Goal: Check status: Check status

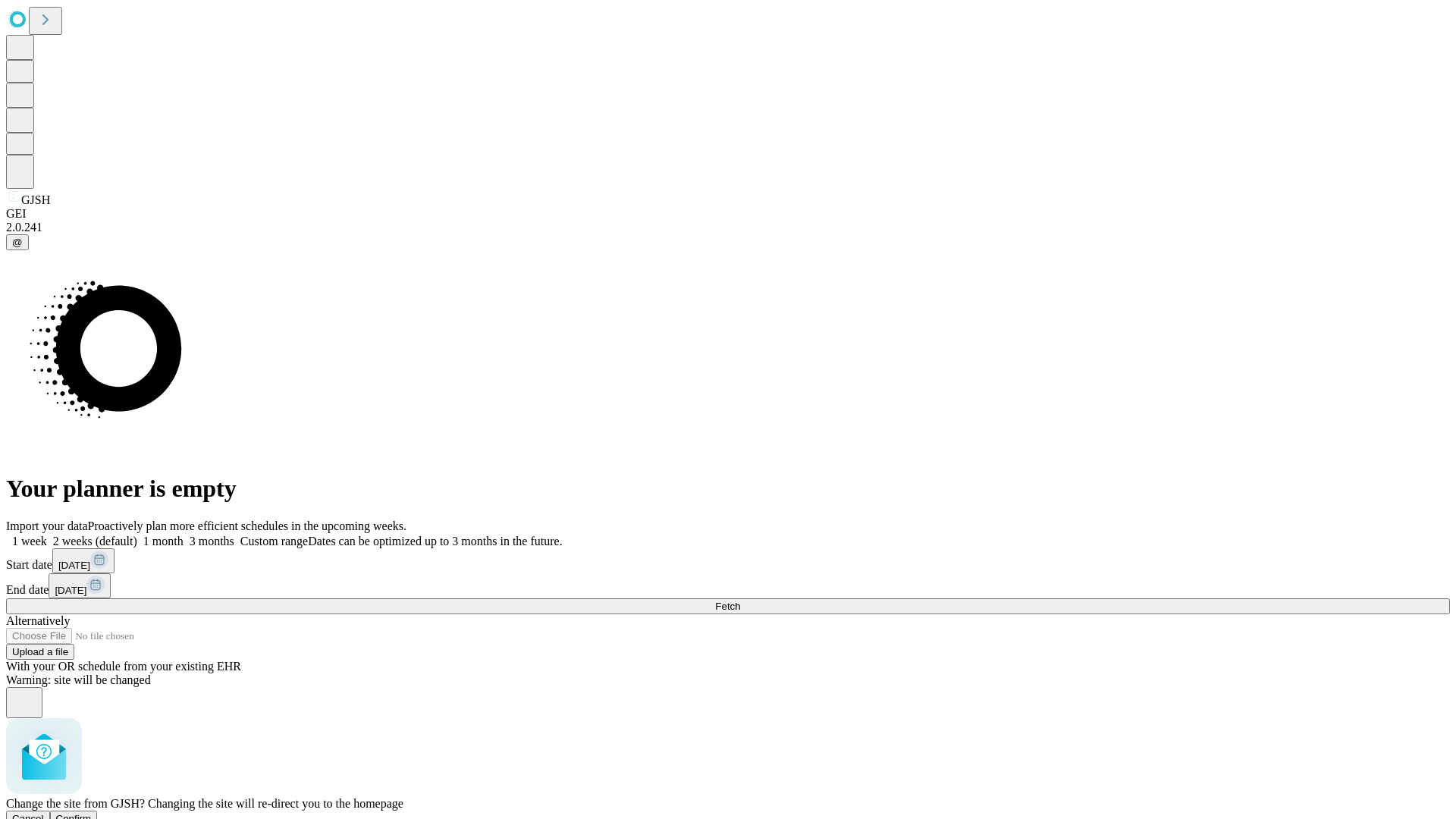
click at [92, 812] on span "Confirm" at bounding box center [74, 818] width 35 height 12
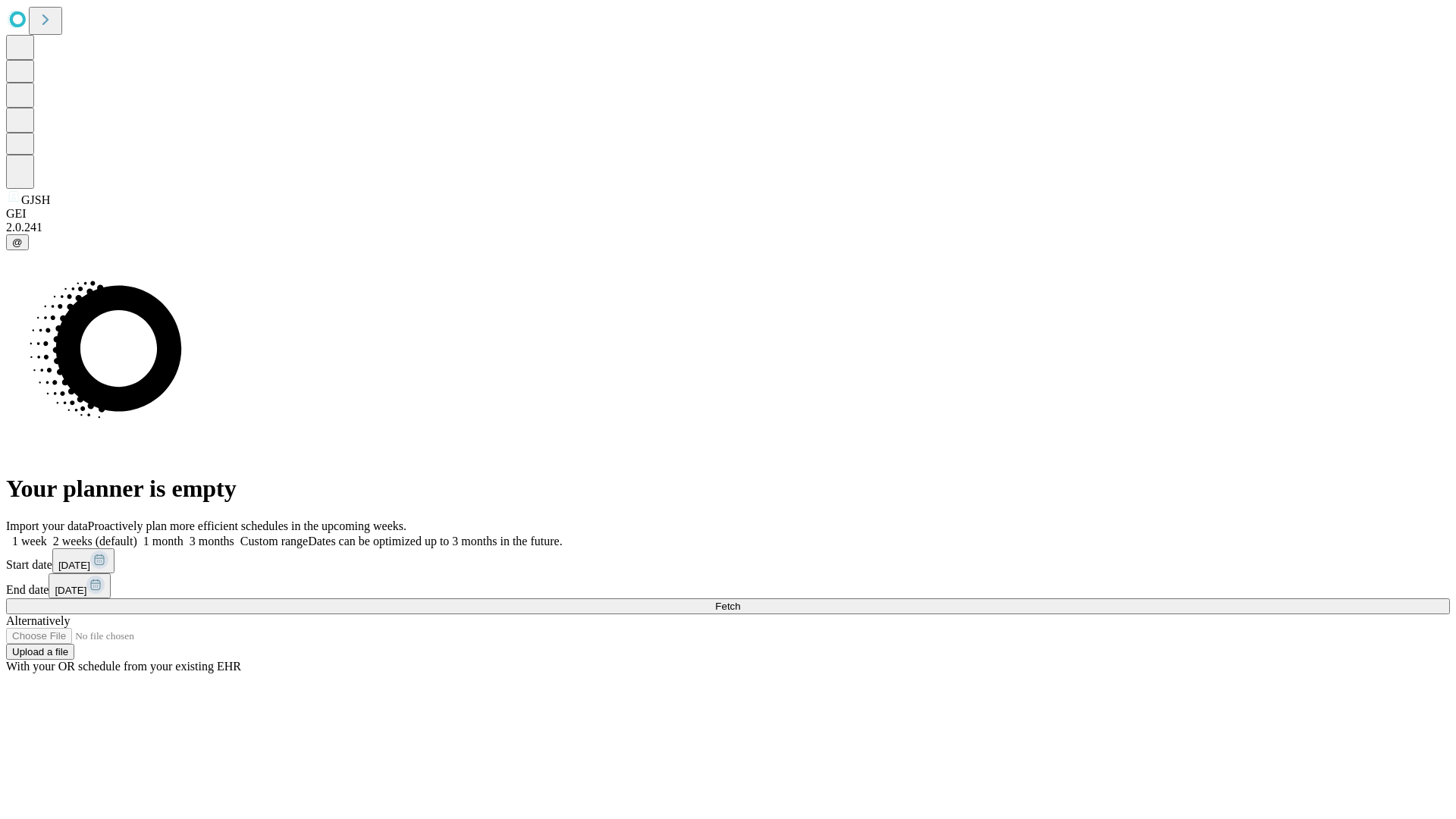
click at [183, 535] on label "1 month" at bounding box center [160, 541] width 46 height 13
click at [740, 600] on span "Fetch" at bounding box center [728, 606] width 25 height 12
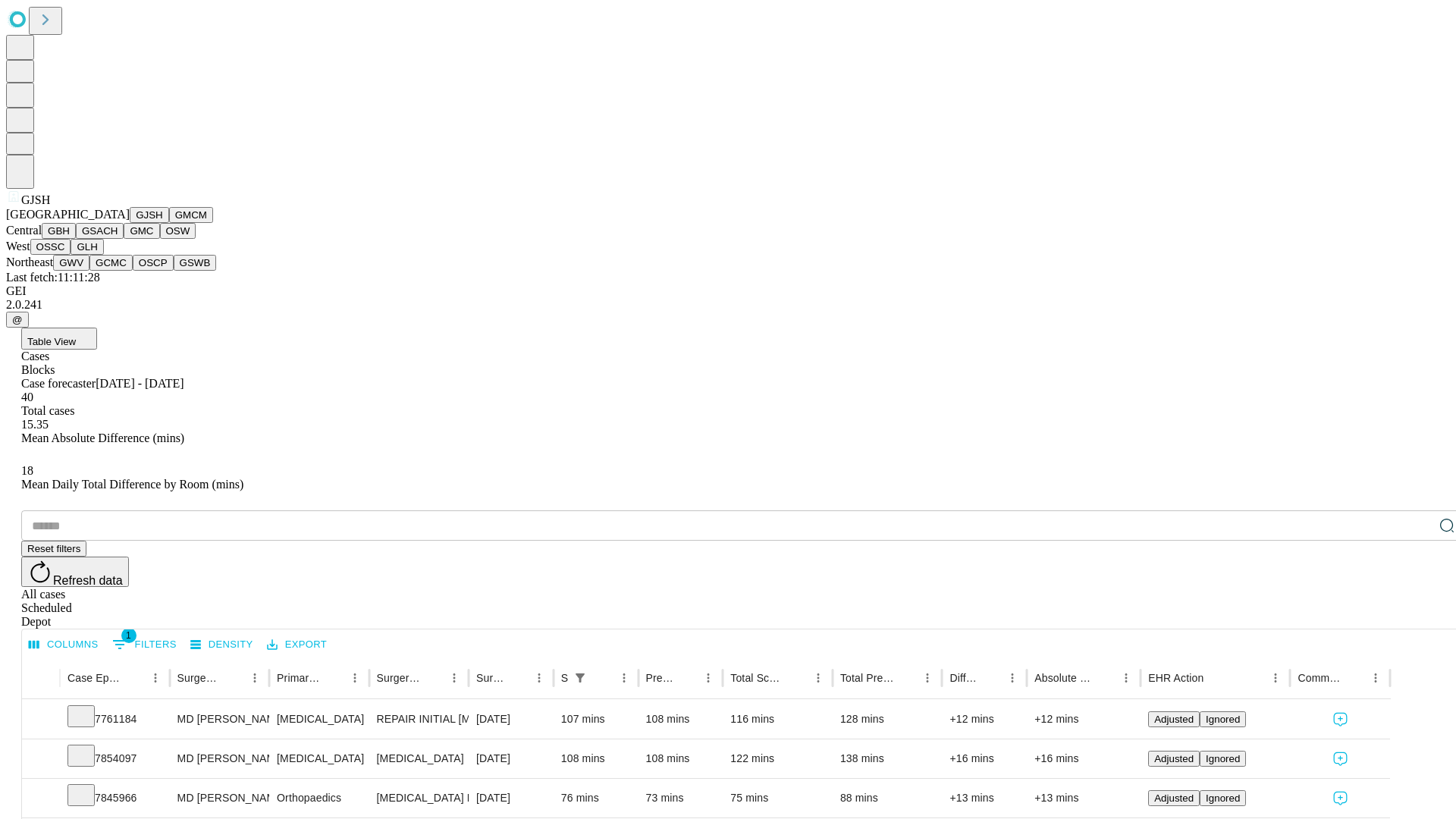
click at [169, 223] on button "GMCM" at bounding box center [191, 214] width 44 height 16
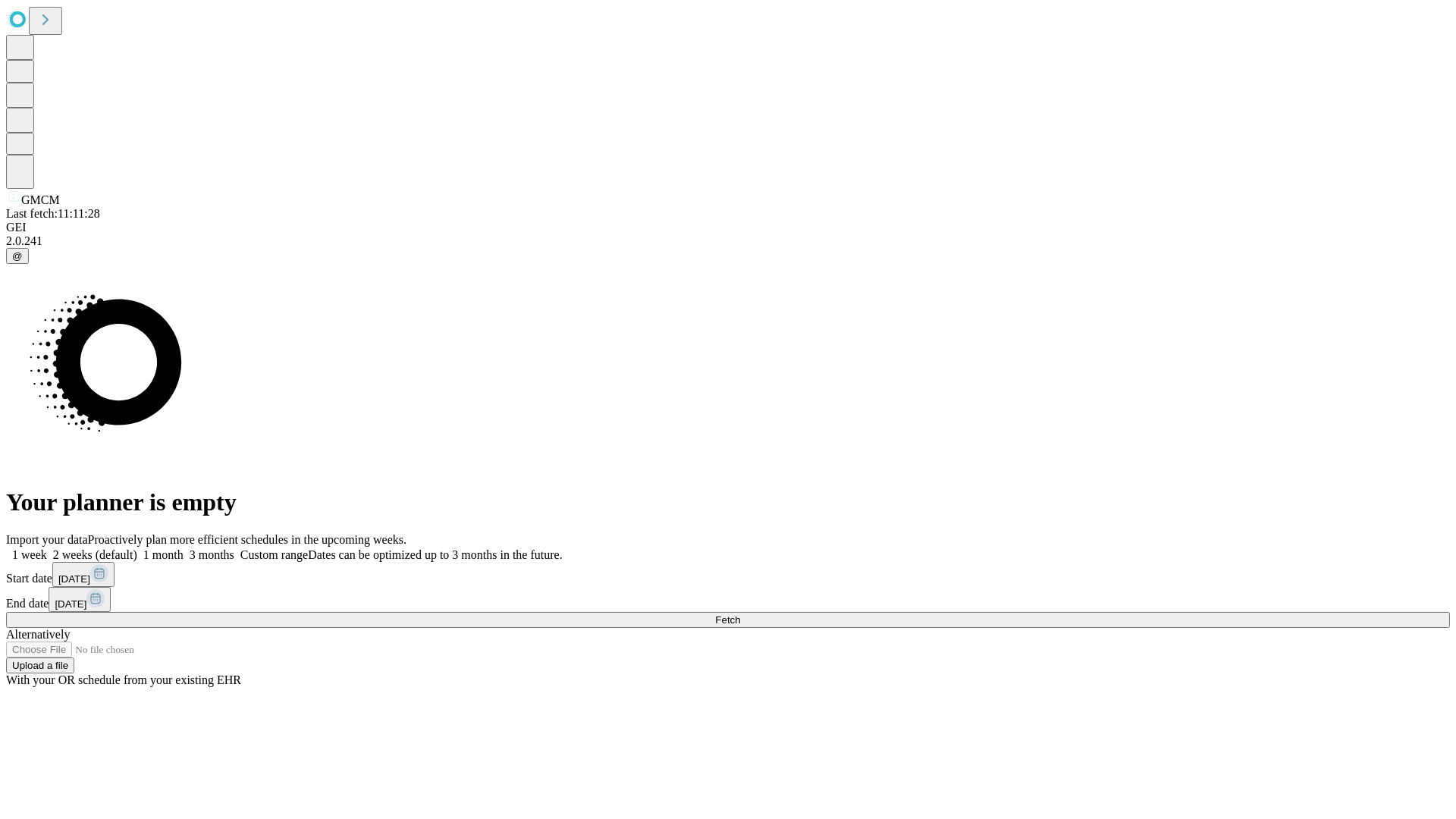
click at [183, 548] on label "1 month" at bounding box center [160, 554] width 46 height 13
click at [740, 614] on span "Fetch" at bounding box center [728, 620] width 25 height 12
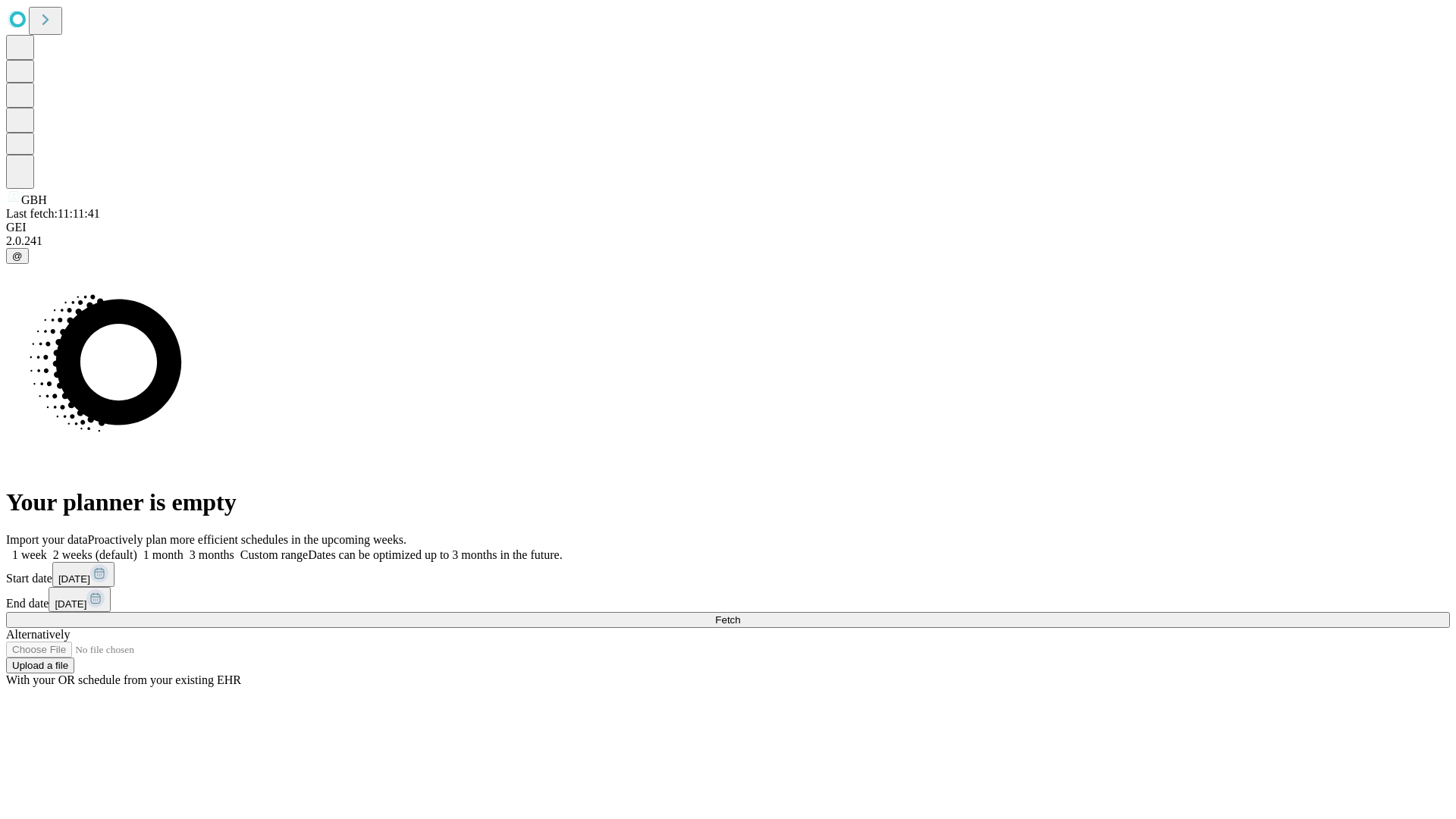
click at [183, 548] on label "1 month" at bounding box center [160, 554] width 46 height 13
click at [740, 614] on span "Fetch" at bounding box center [728, 620] width 25 height 12
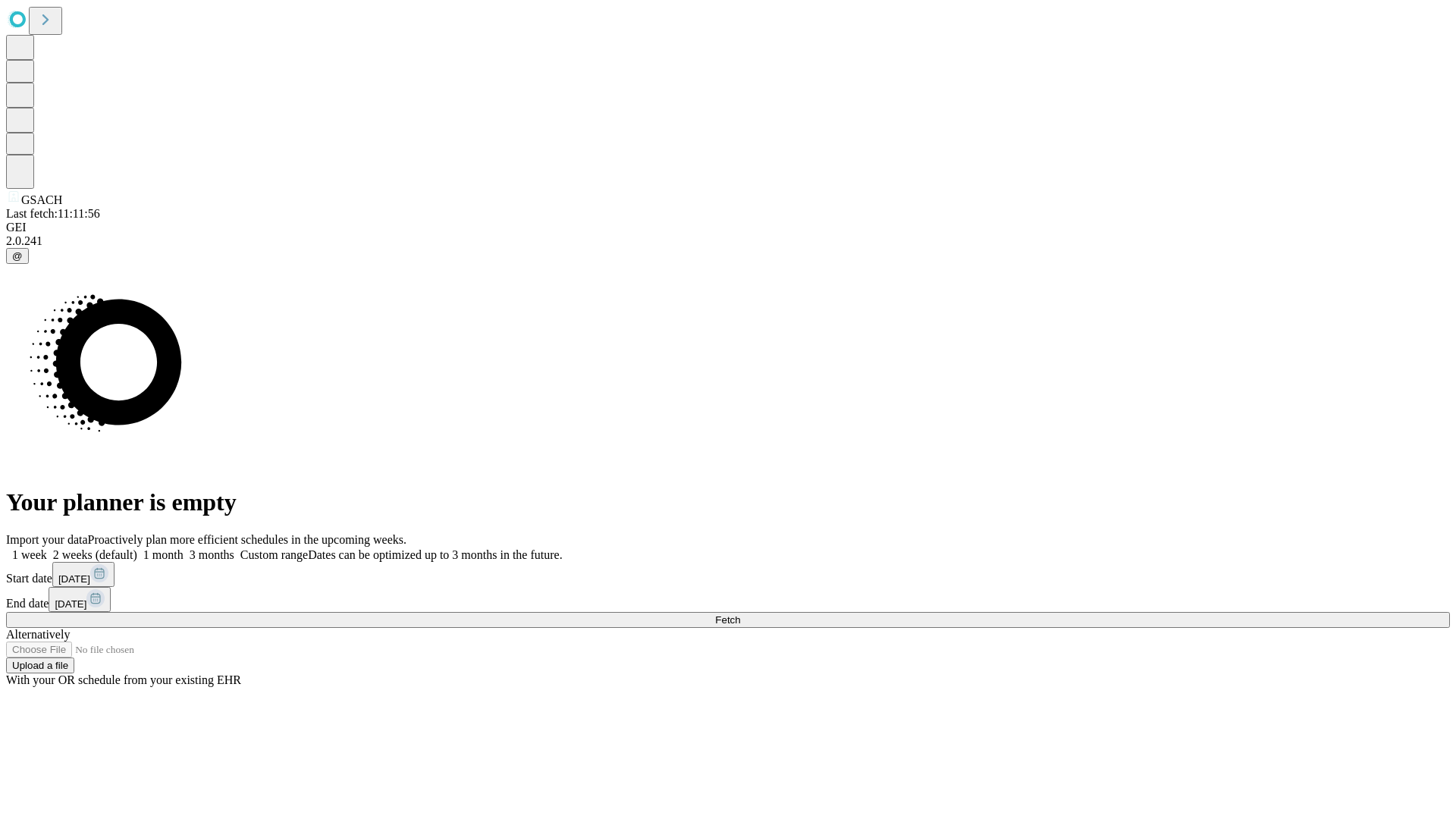
click at [183, 548] on label "1 month" at bounding box center [160, 554] width 46 height 13
click at [740, 614] on span "Fetch" at bounding box center [728, 620] width 25 height 12
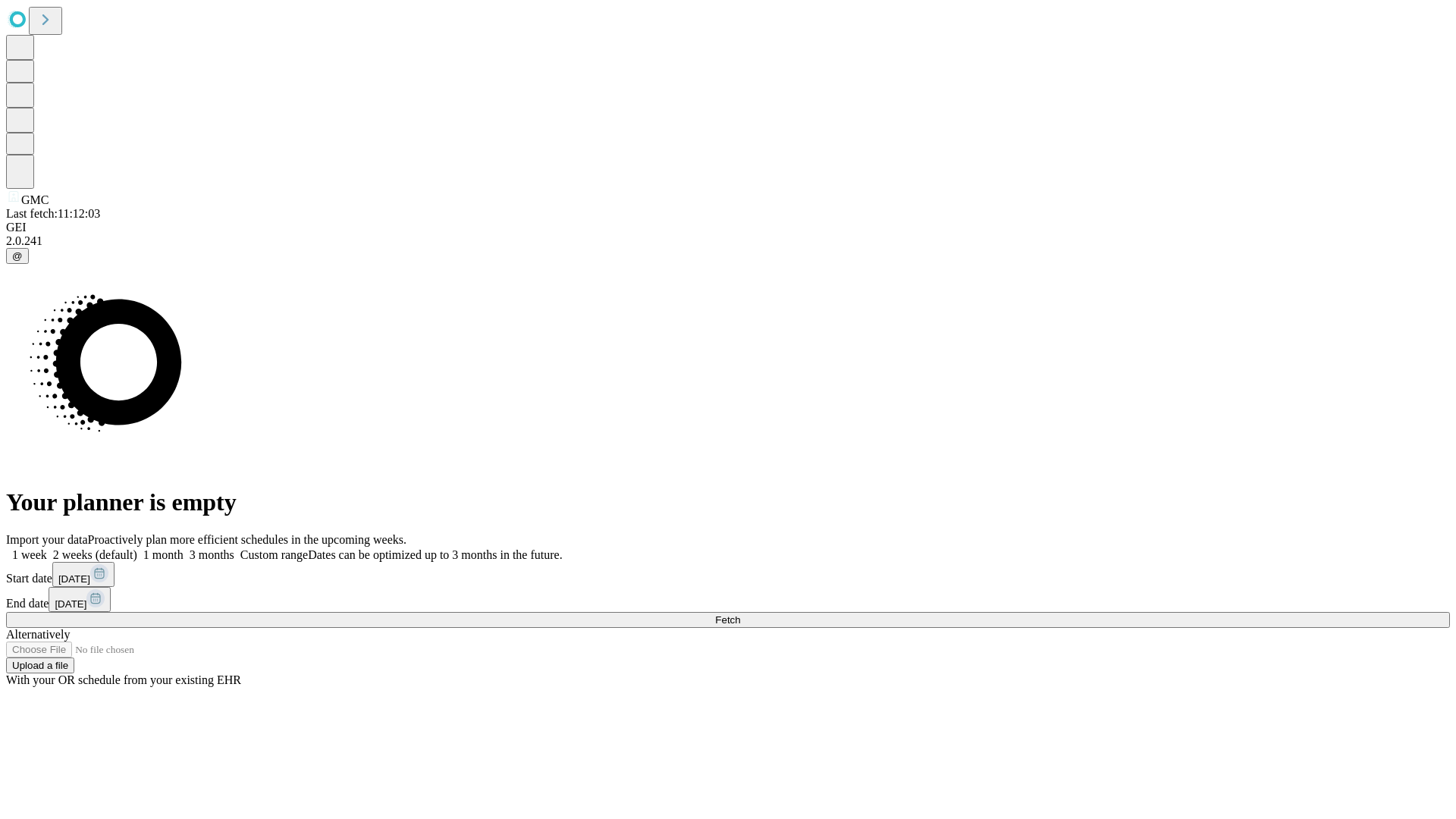
click at [740, 614] on span "Fetch" at bounding box center [728, 620] width 25 height 12
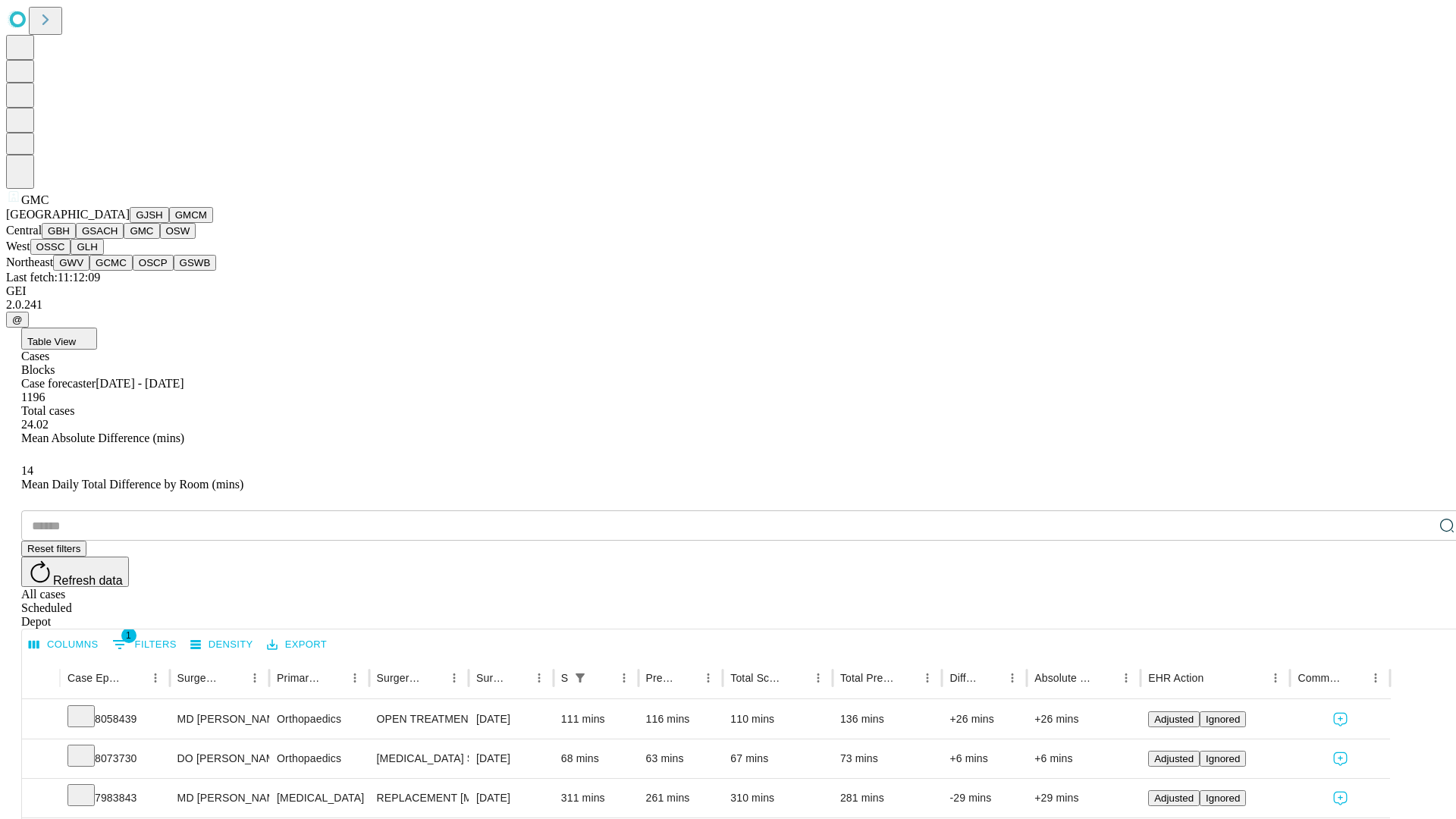
click at [160, 239] on button "OSW" at bounding box center [177, 230] width 36 height 16
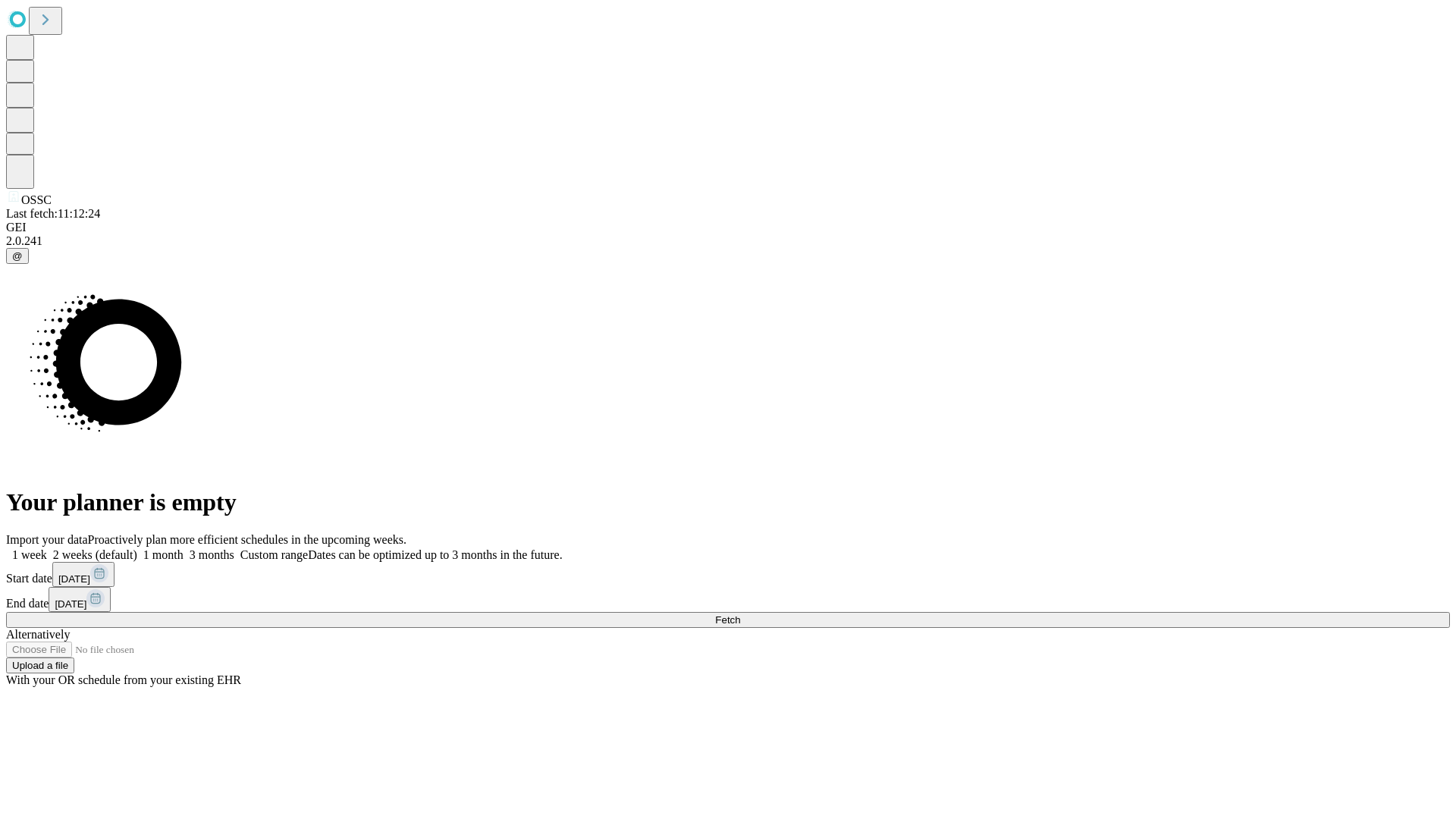
click at [183, 548] on label "1 month" at bounding box center [160, 554] width 46 height 13
click at [740, 614] on span "Fetch" at bounding box center [728, 620] width 25 height 12
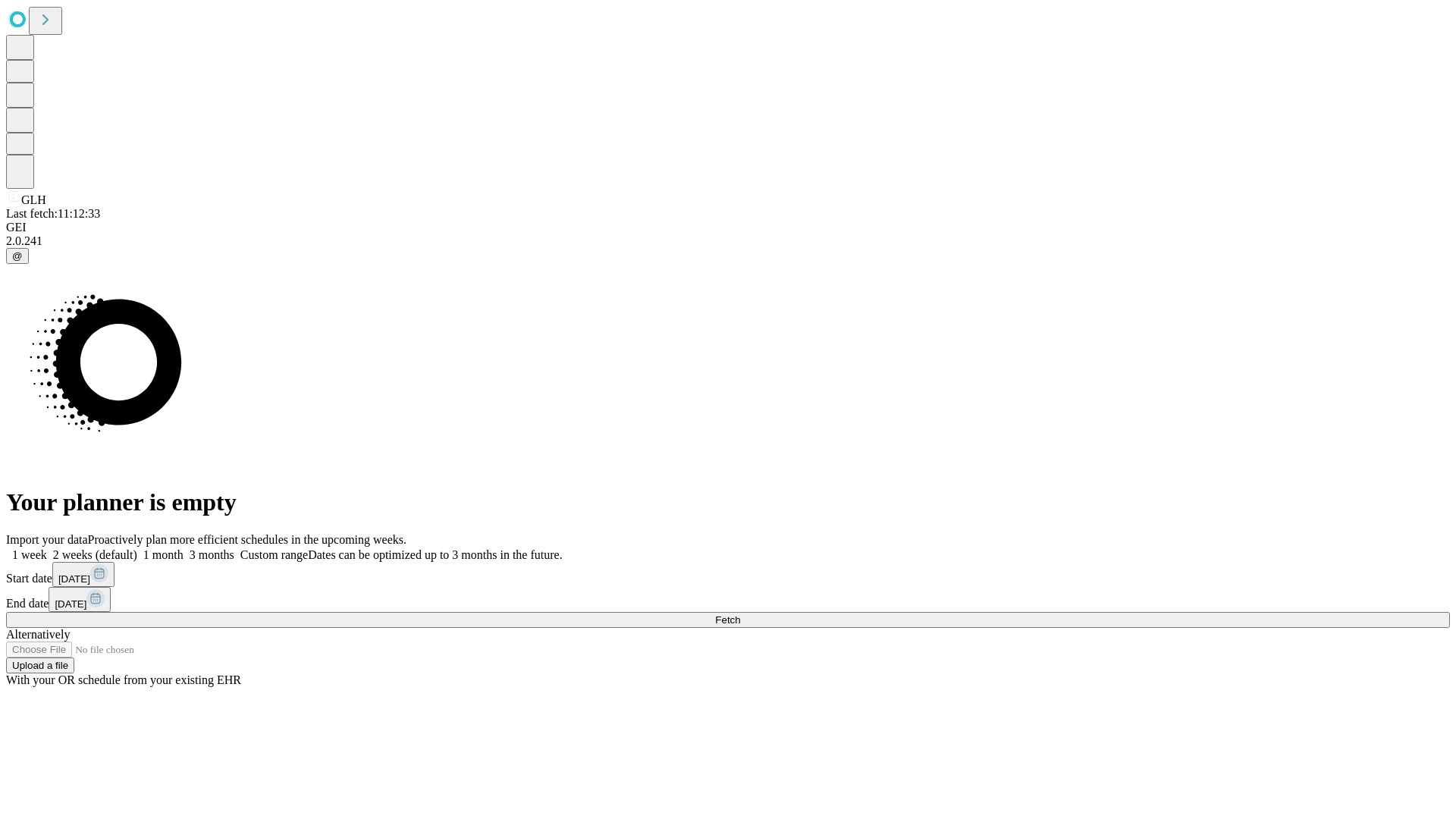
click at [183, 548] on label "1 month" at bounding box center [160, 554] width 46 height 13
click at [740, 614] on span "Fetch" at bounding box center [728, 620] width 25 height 12
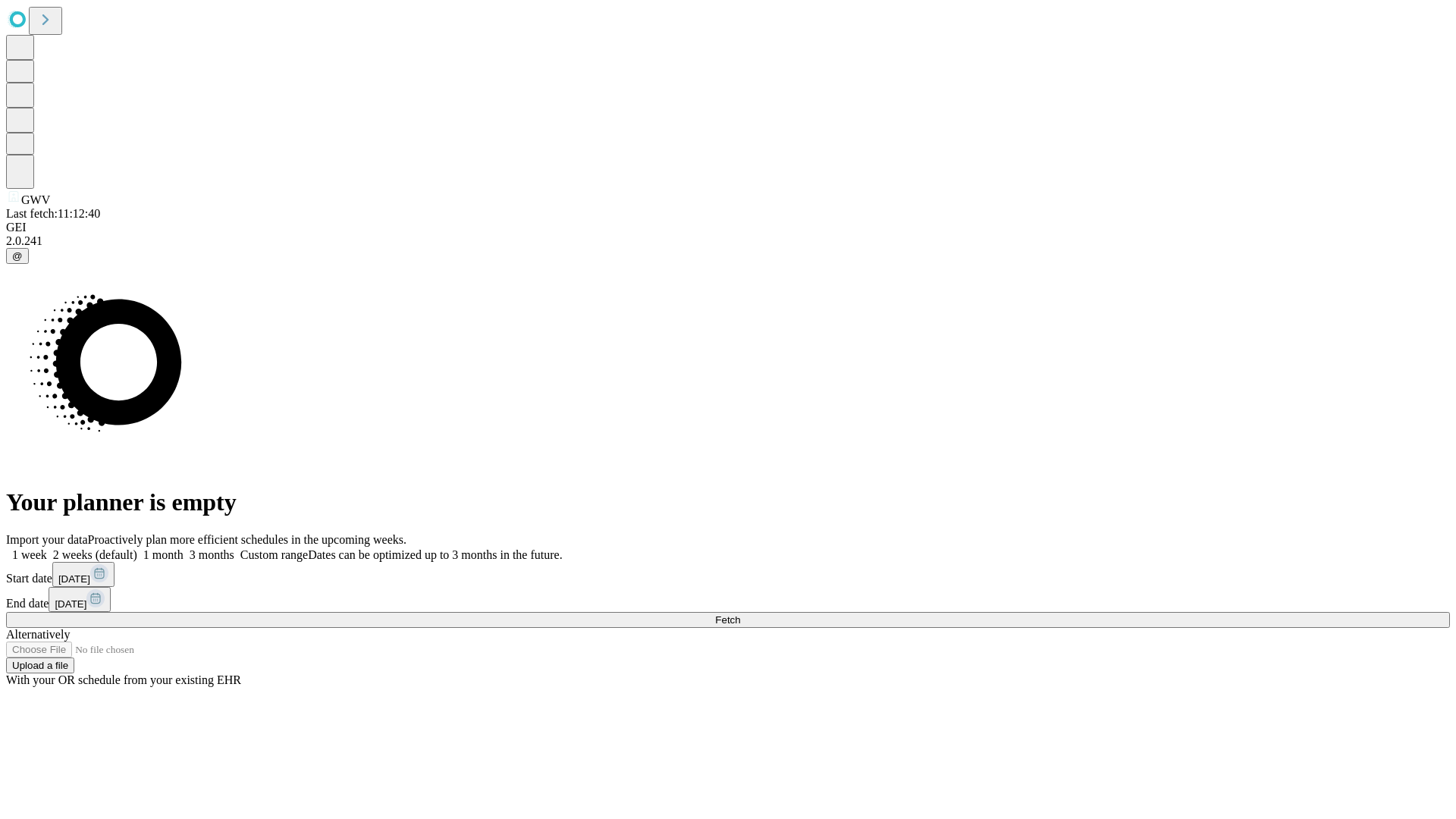
click at [183, 548] on label "1 month" at bounding box center [160, 554] width 46 height 13
click at [740, 614] on span "Fetch" at bounding box center [728, 620] width 25 height 12
click at [183, 548] on label "1 month" at bounding box center [160, 554] width 46 height 13
click at [740, 614] on span "Fetch" at bounding box center [728, 620] width 25 height 12
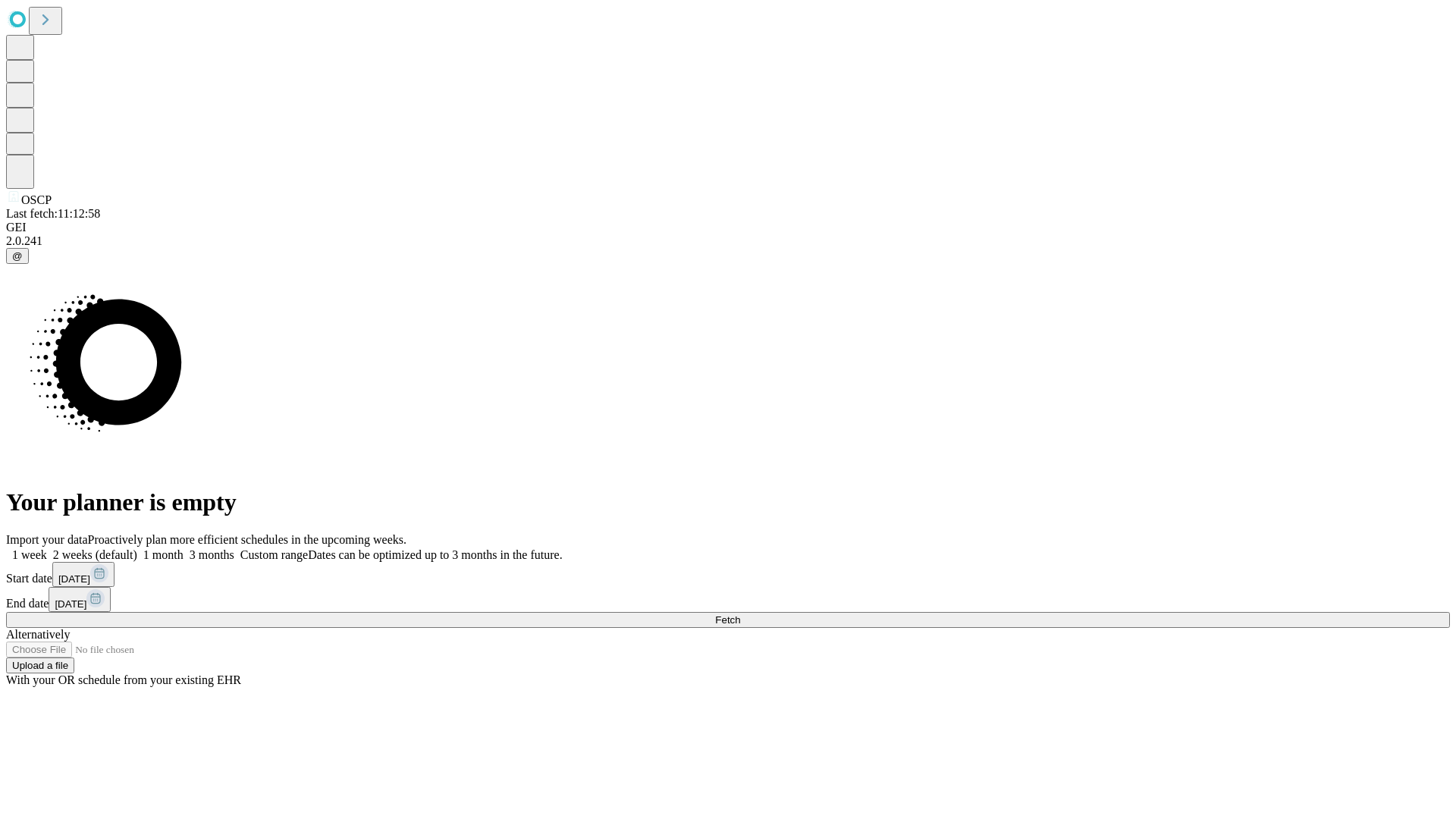
click at [183, 548] on label "1 month" at bounding box center [160, 554] width 46 height 13
click at [740, 614] on span "Fetch" at bounding box center [728, 620] width 25 height 12
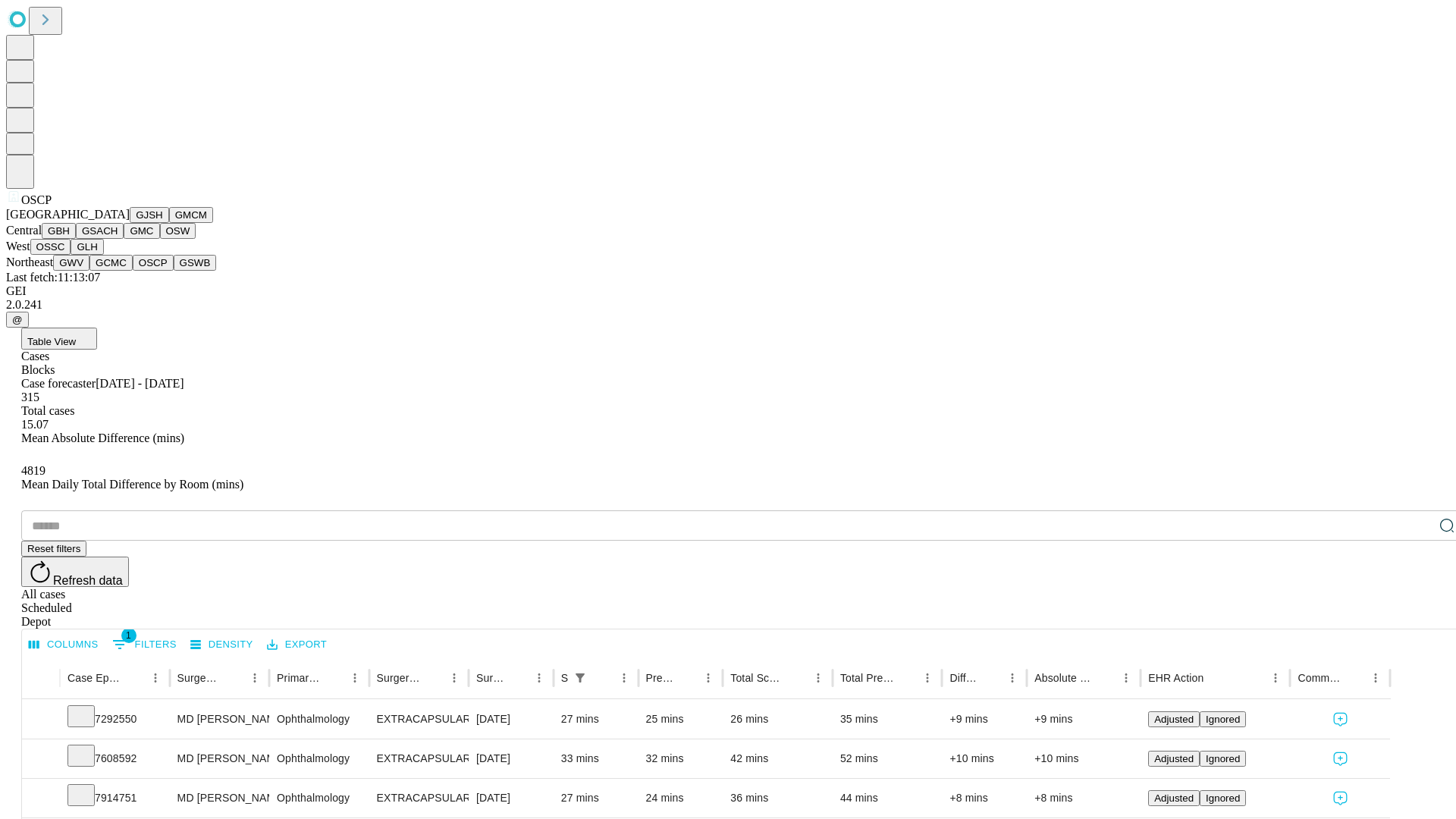
click at [173, 271] on button "GSWB" at bounding box center [194, 262] width 43 height 16
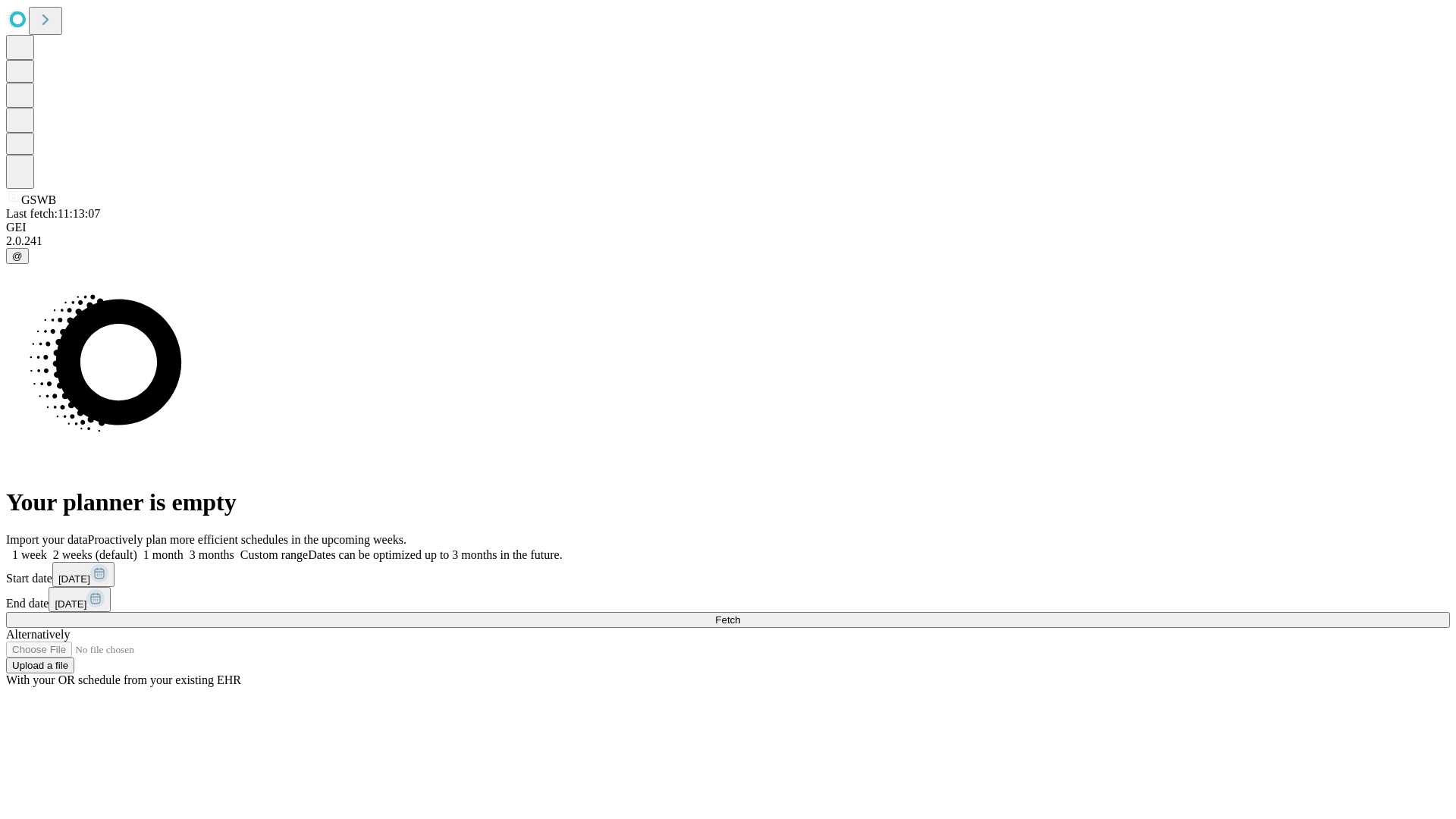
click at [183, 548] on label "1 month" at bounding box center [160, 554] width 46 height 13
click at [740, 614] on span "Fetch" at bounding box center [728, 620] width 25 height 12
